Goal: Navigation & Orientation: Find specific page/section

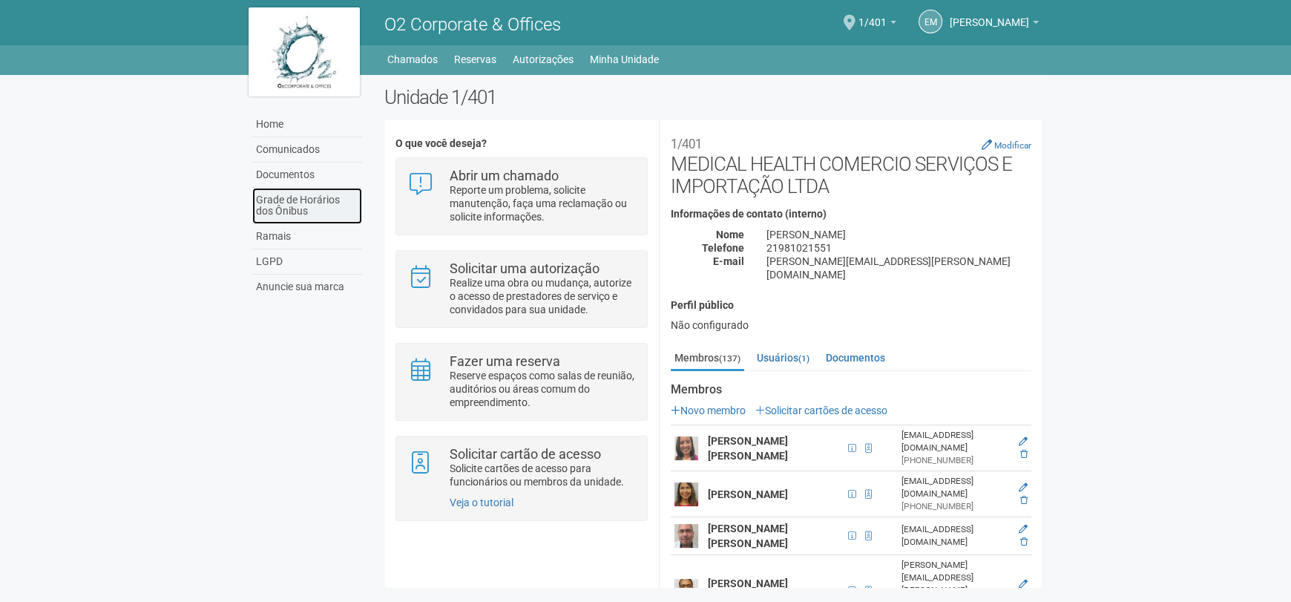
click at [320, 198] on link "Grade de Horários dos Ônibus" at bounding box center [307, 206] width 110 height 36
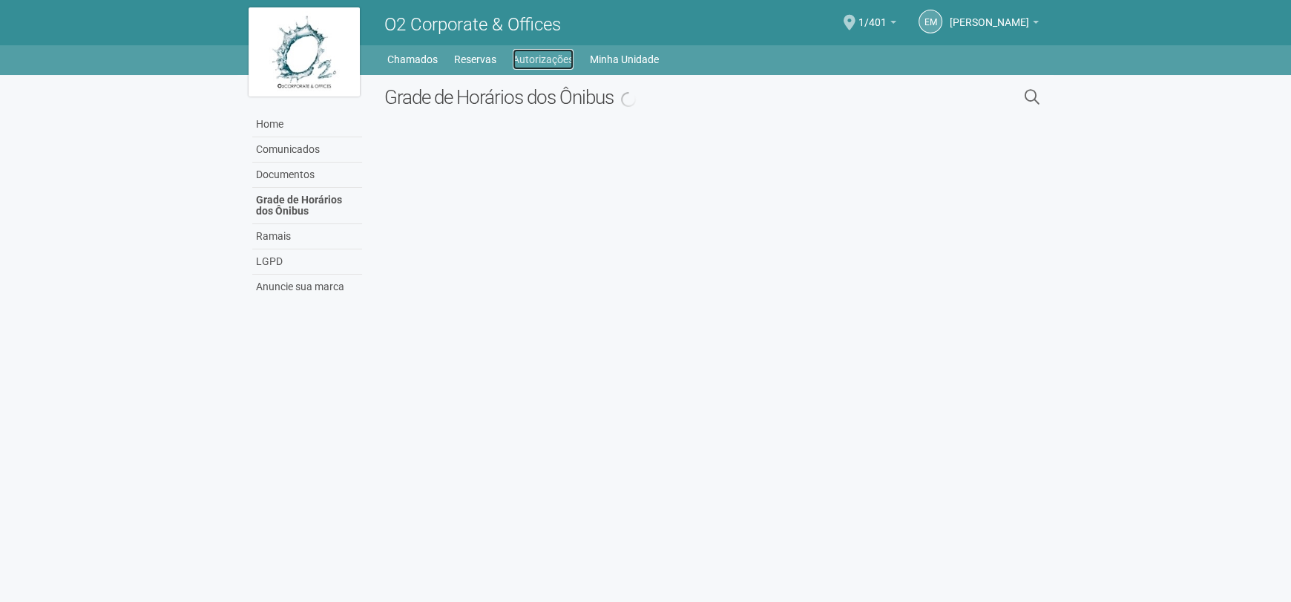
click at [561, 61] on link "Autorizações" at bounding box center [543, 59] width 61 height 21
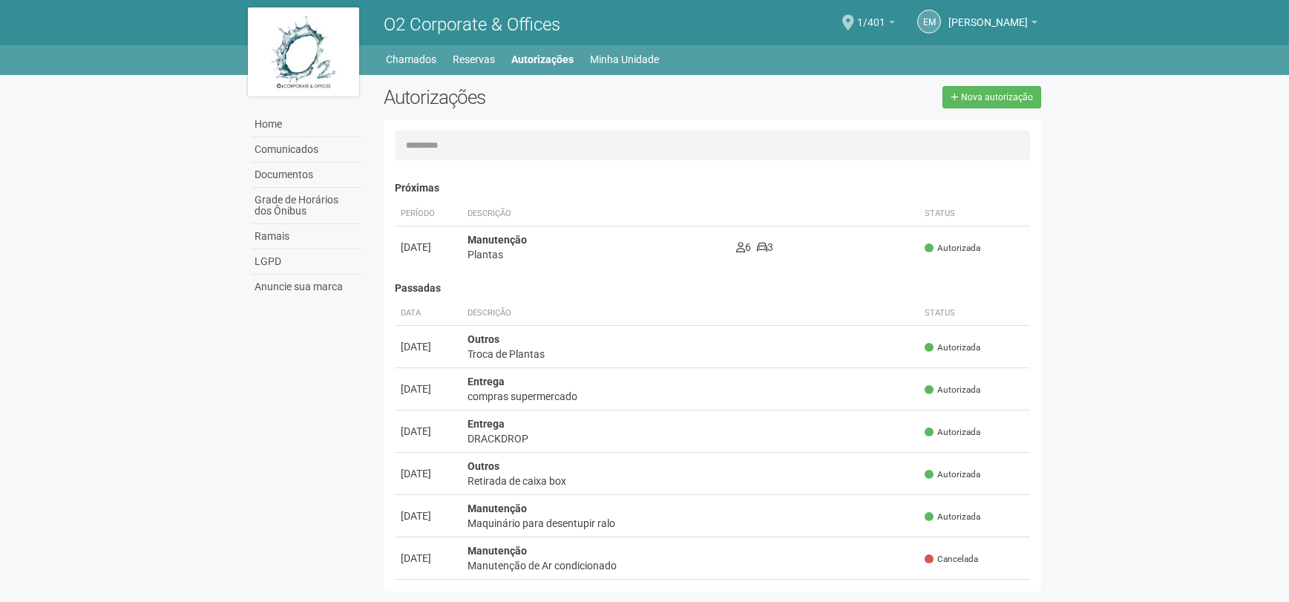
click at [889, 21] on b at bounding box center [892, 22] width 6 height 3
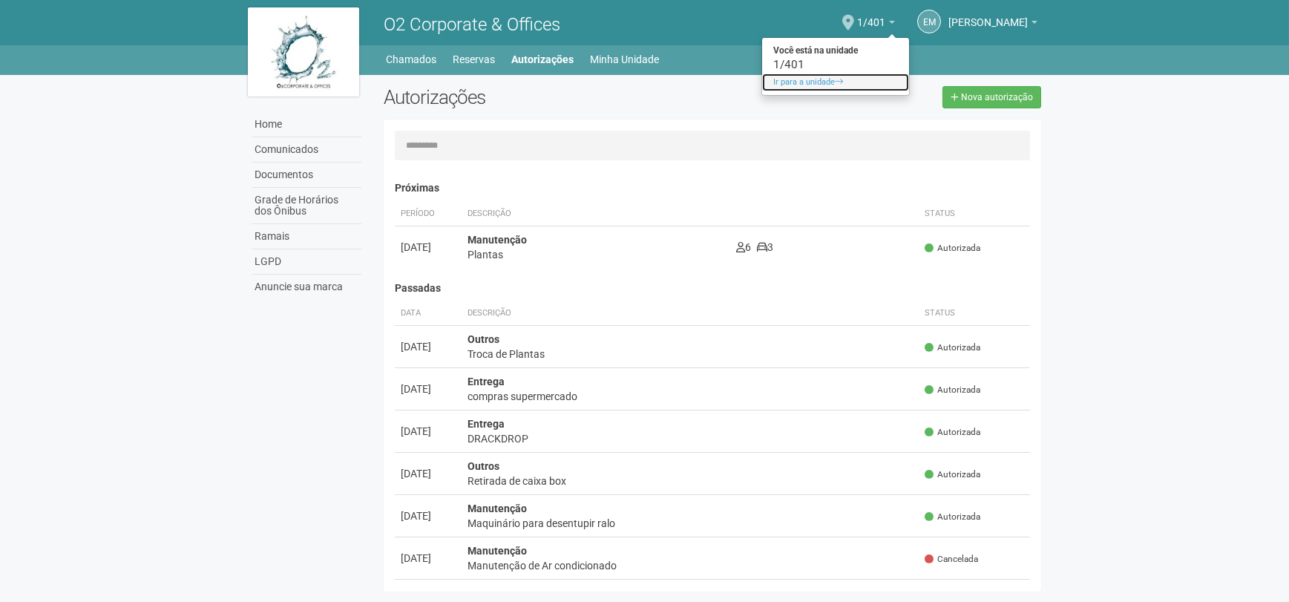
click at [788, 81] on link "Ir para a unidade" at bounding box center [835, 82] width 147 height 18
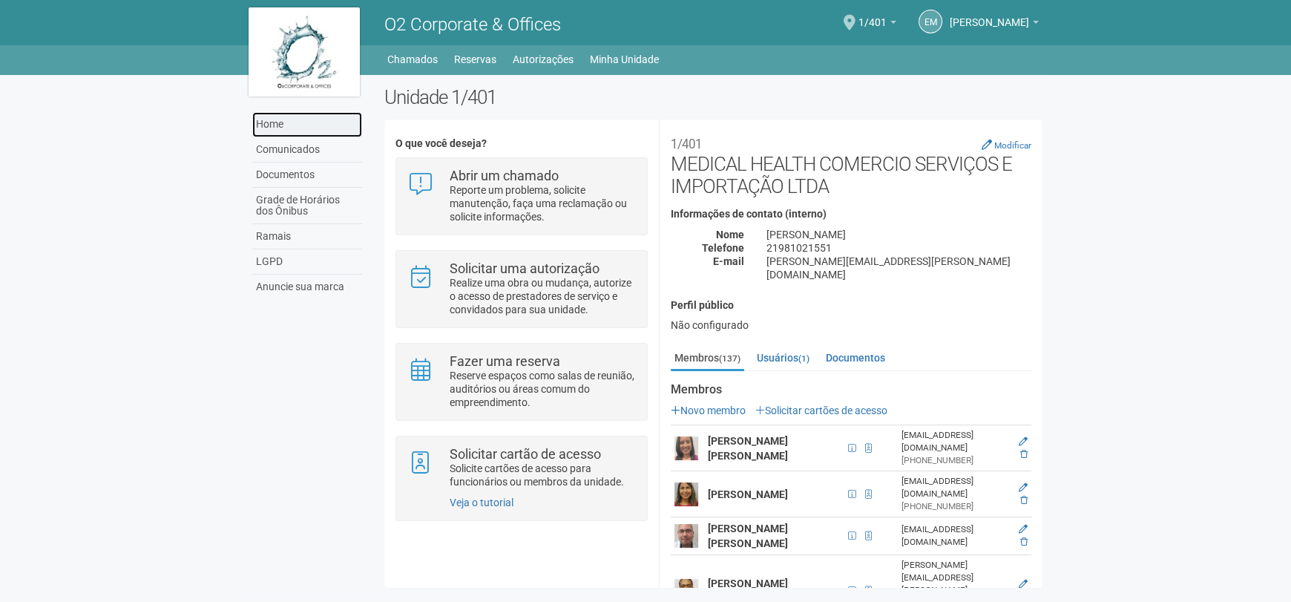
click at [321, 131] on link "Home" at bounding box center [307, 124] width 110 height 25
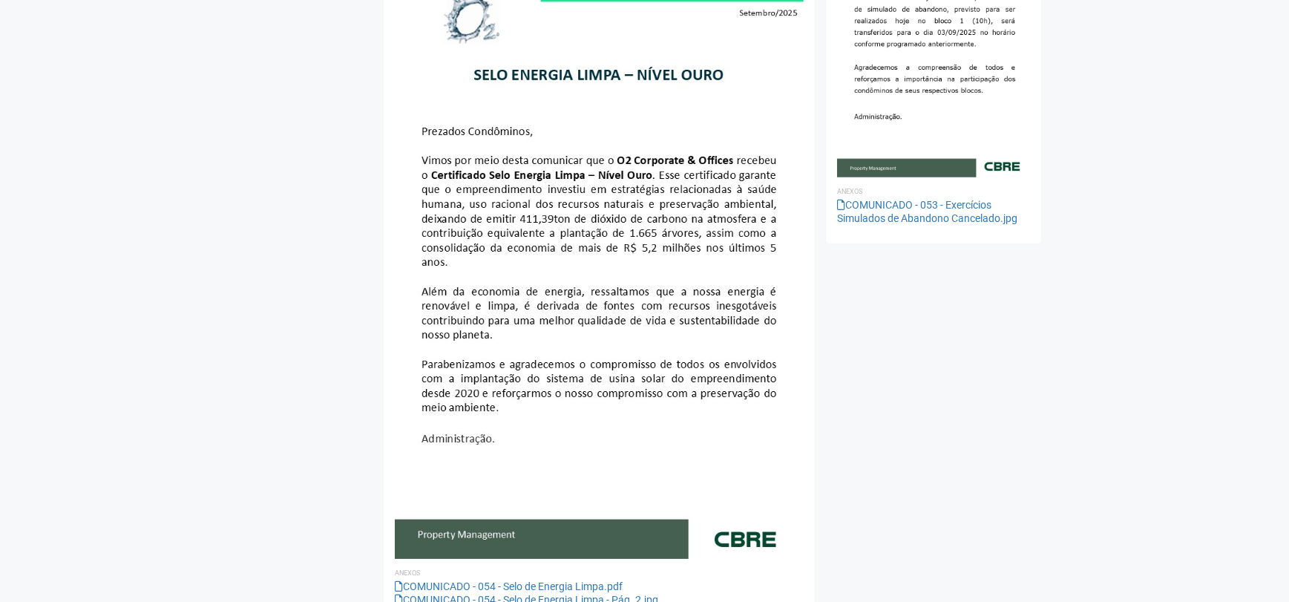
scroll to position [2152, 0]
